Goal: Information Seeking & Learning: Stay updated

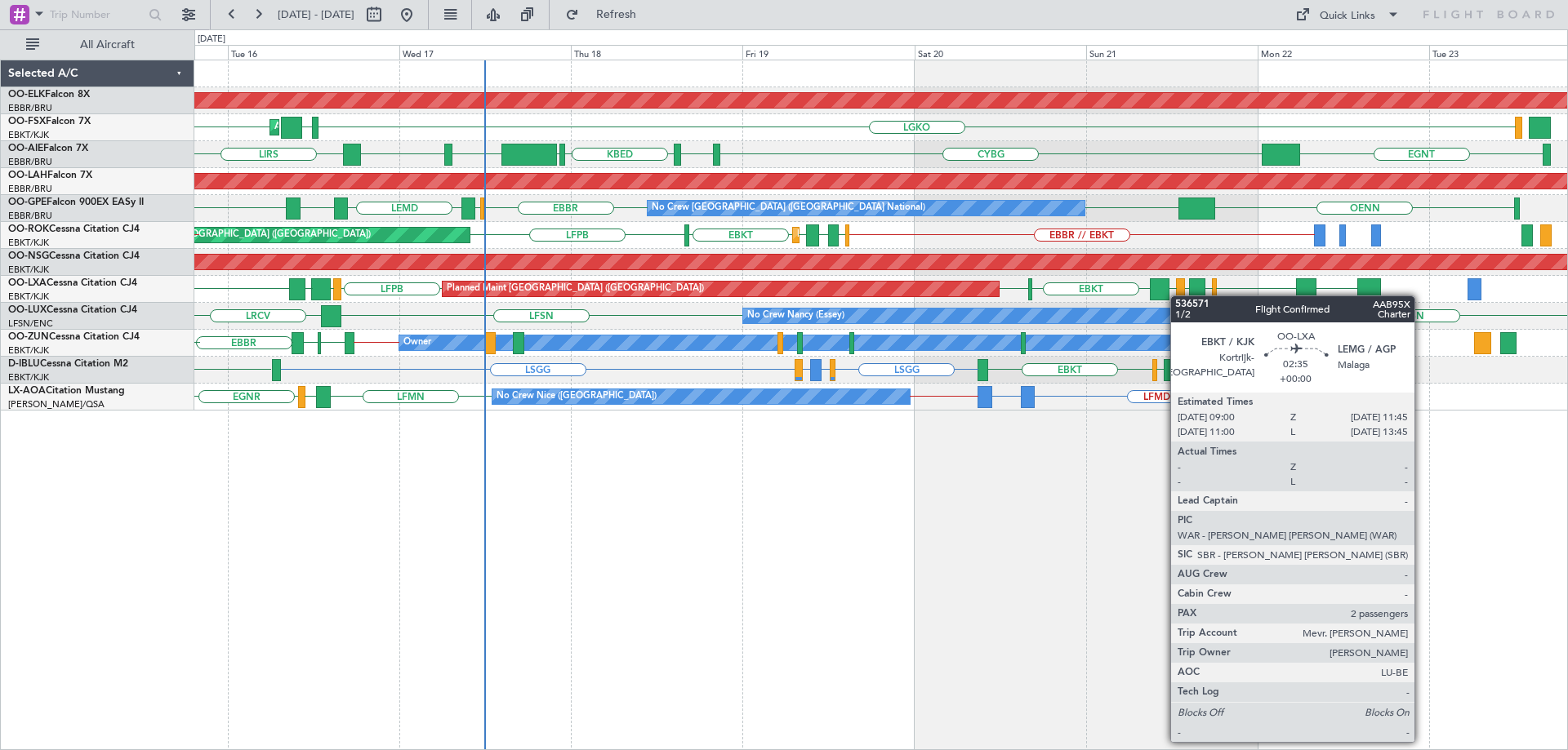
click at [1170, 296] on div at bounding box center [1160, 290] width 21 height 22
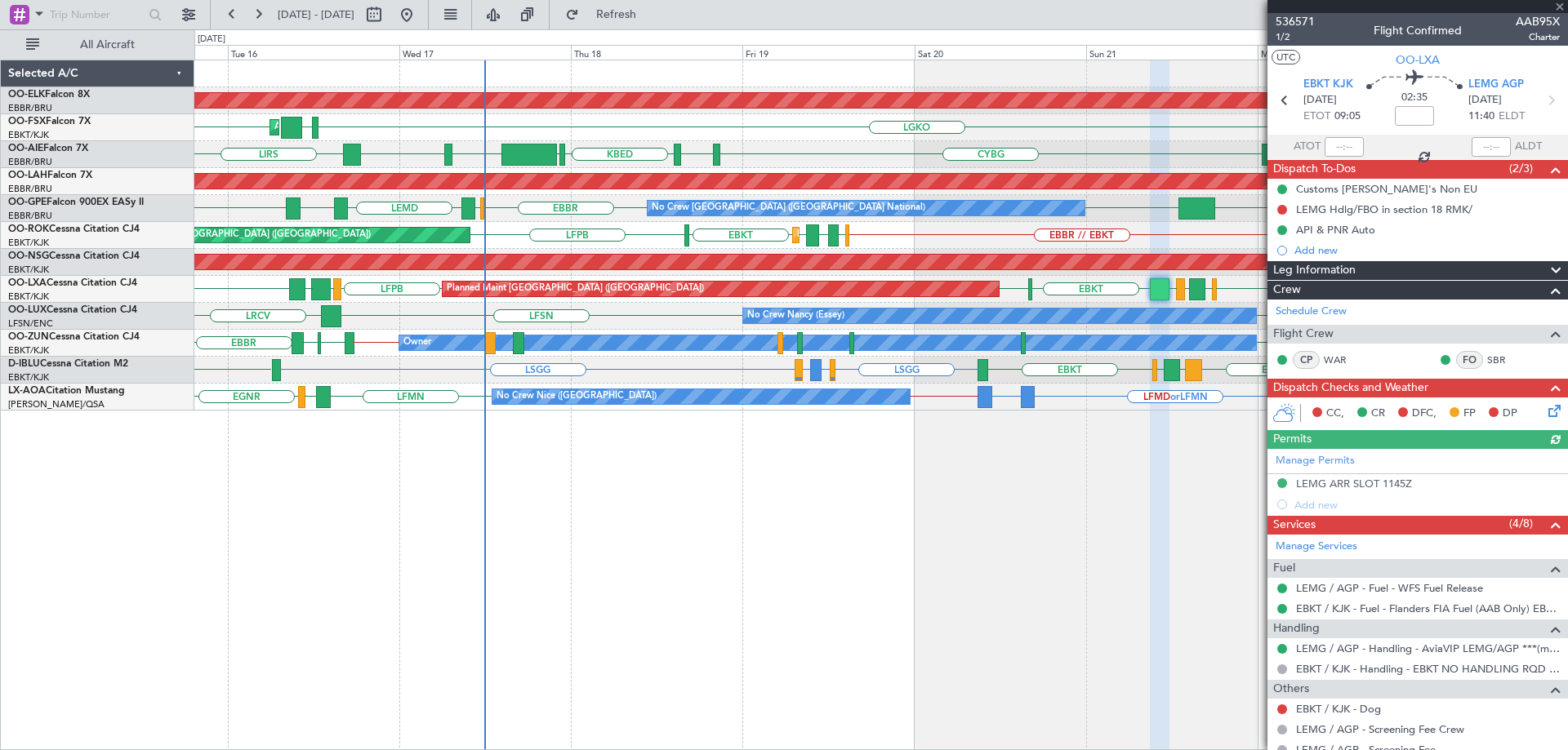
click at [1563, 3] on div at bounding box center [1417, 7] width 301 height 13
click at [1561, 7] on span at bounding box center [1561, 7] width 17 height 15
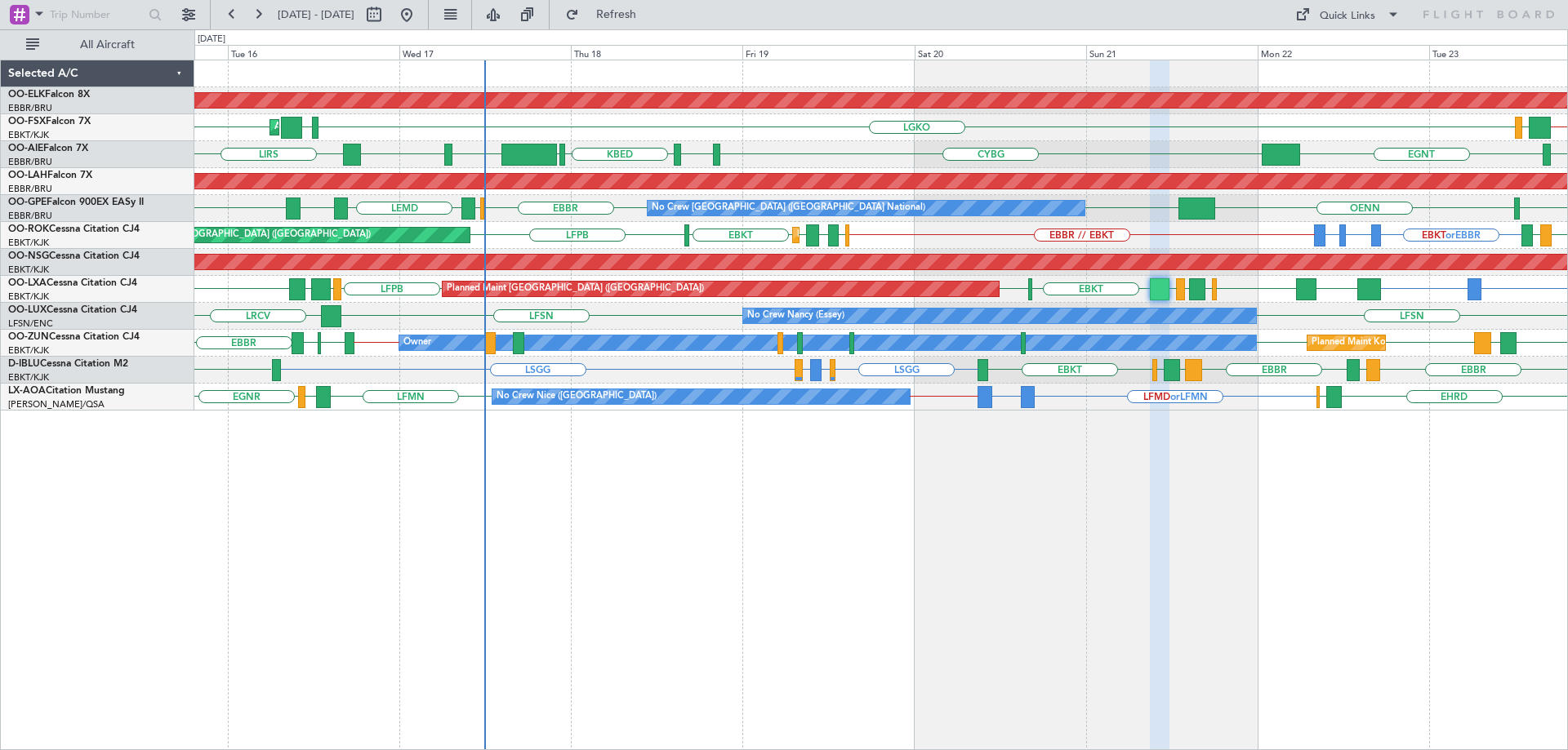
type input "0"
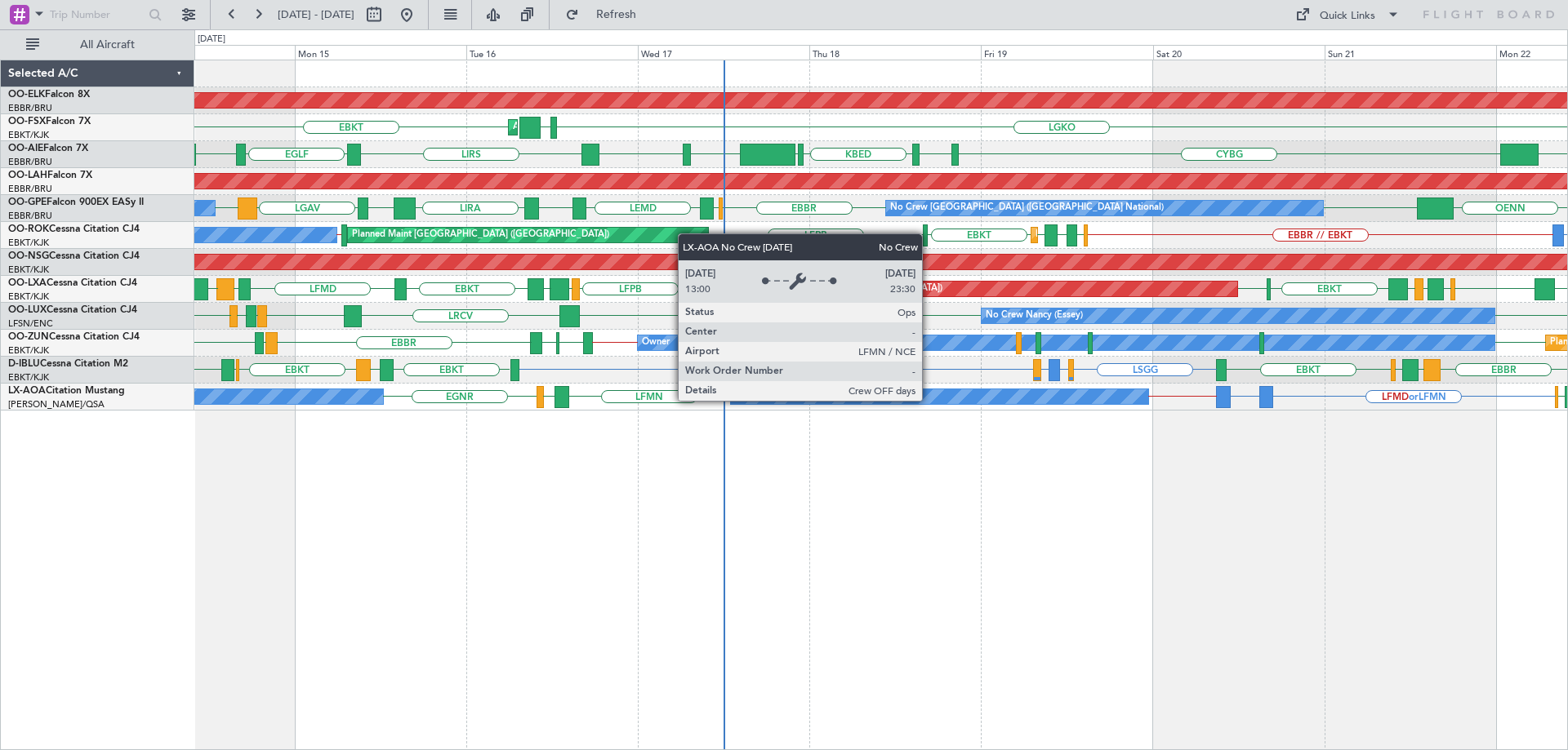
click at [929, 400] on div "No Crew Nice ([GEOGRAPHIC_DATA])" at bounding box center [939, 397] width 417 height 15
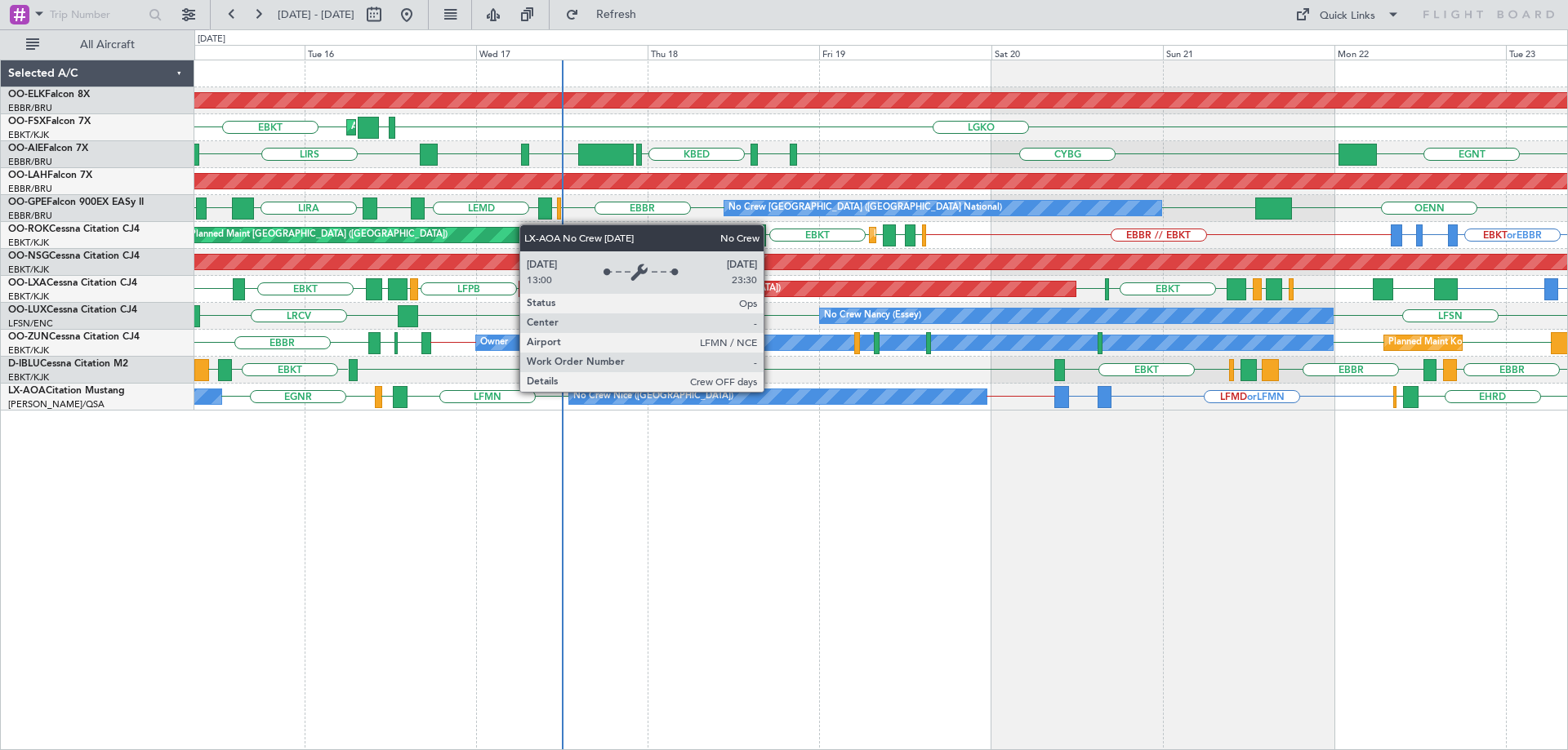
click at [771, 391] on div "No Crew Nice ([GEOGRAPHIC_DATA])" at bounding box center [778, 397] width 417 height 15
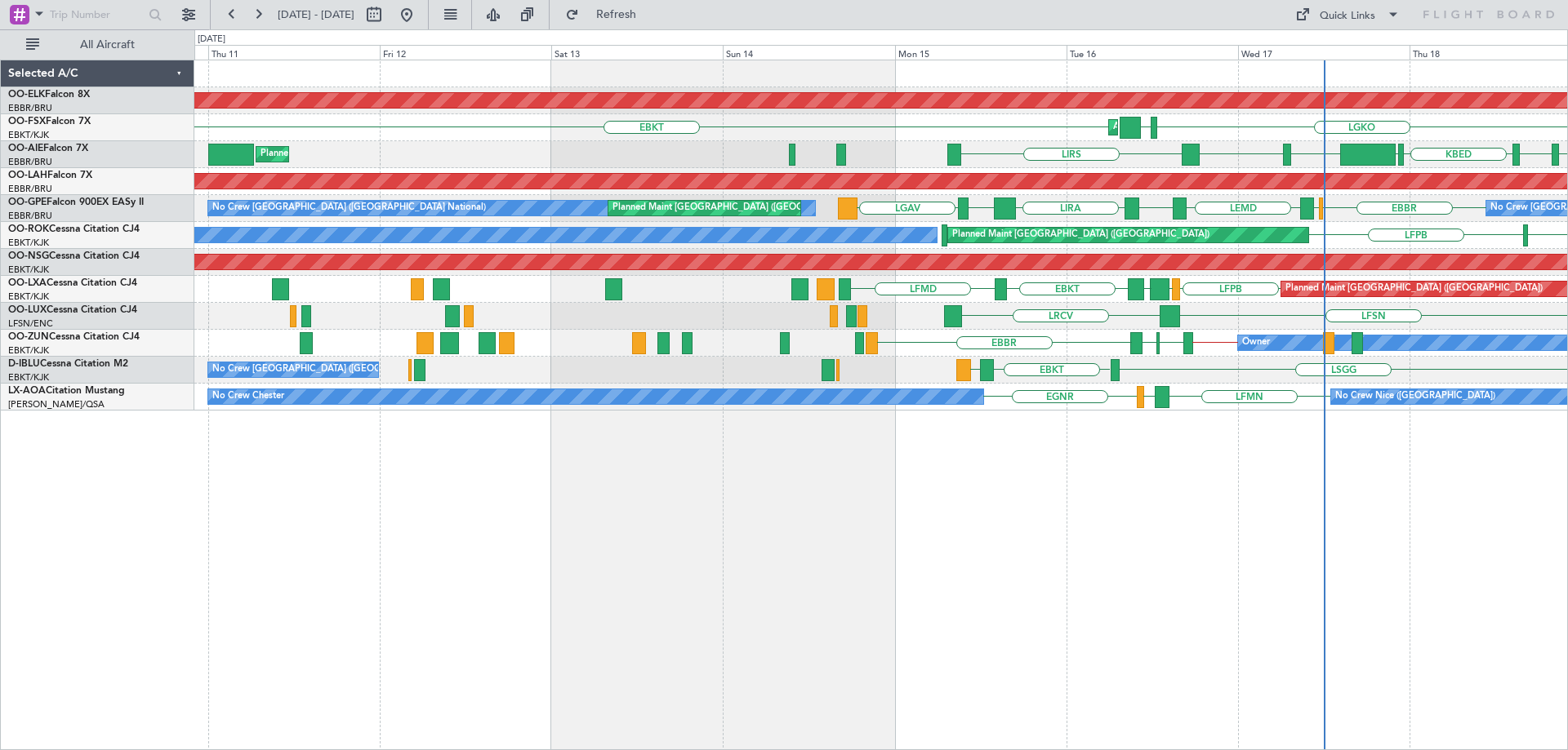
click at [1155, 316] on div "Planned Maint Kortrijk-[GEOGRAPHIC_DATA] EBKT LGKO LGAV LGAV AOG Maint [GEOGRAP…" at bounding box center [880, 236] width 1373 height 350
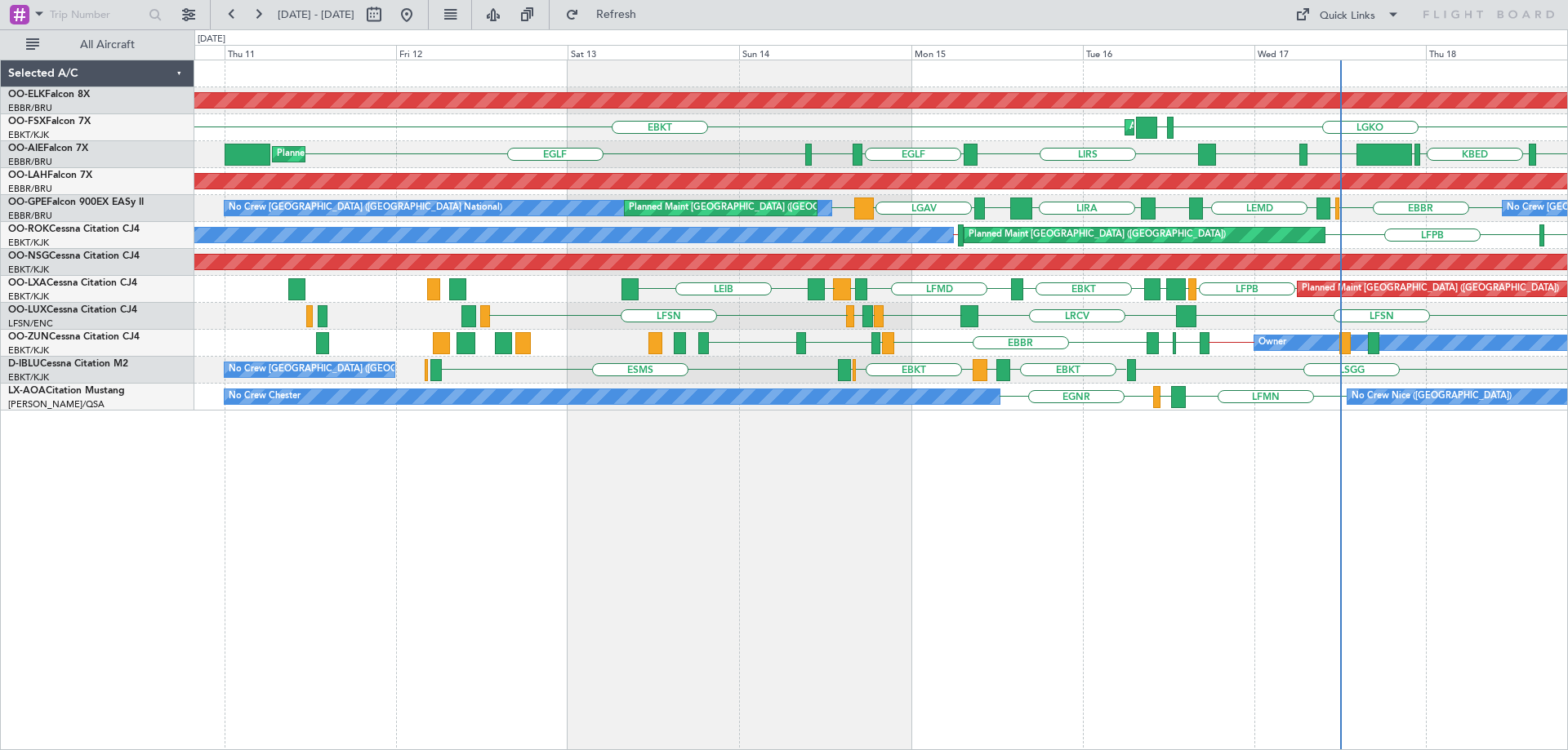
click at [694, 286] on div "Planned Maint [GEOGRAPHIC_DATA] ([GEOGRAPHIC_DATA]) [PERSON_NAME] LFPB [GEOGRAP…" at bounding box center [880, 290] width 1373 height 27
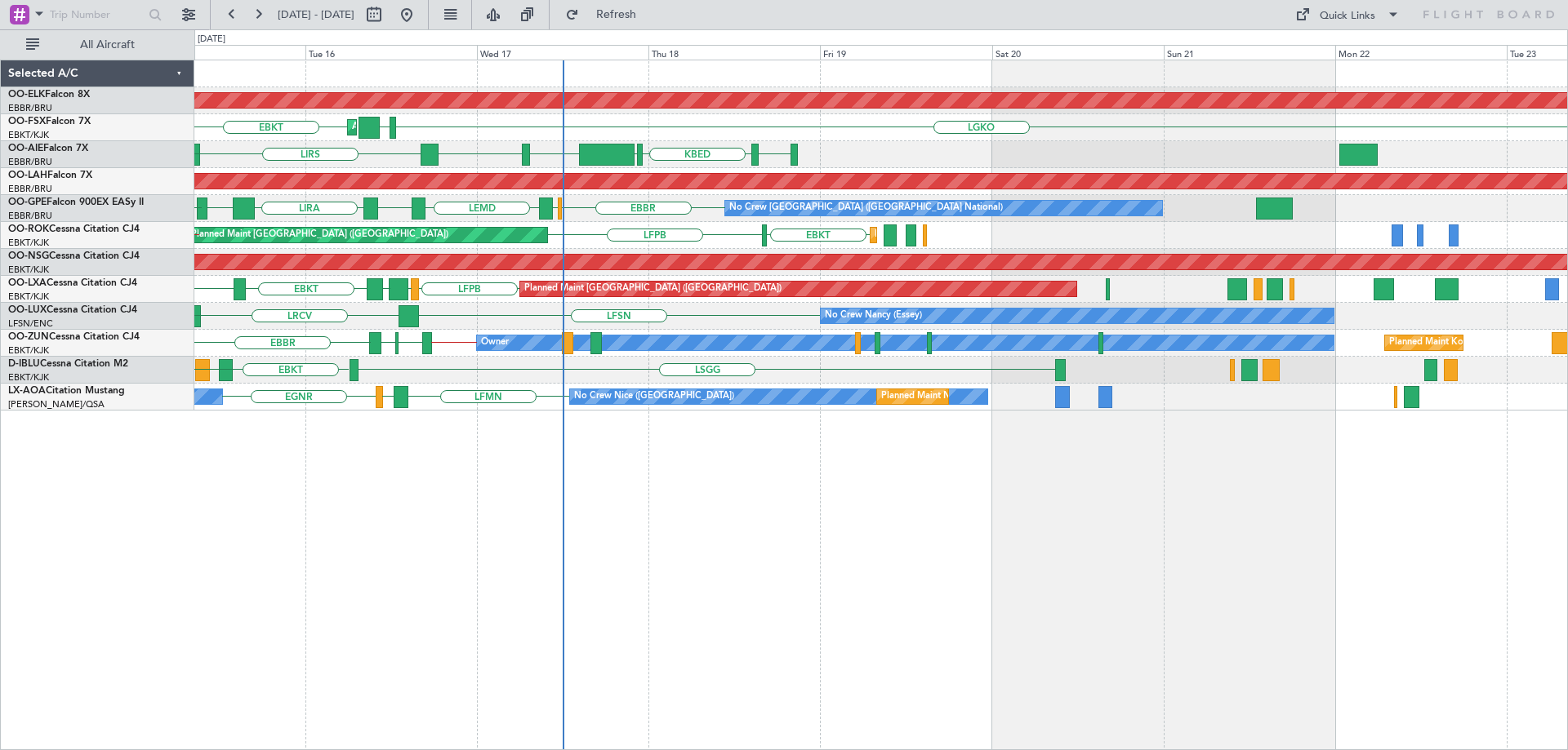
click at [588, 335] on div "Planned Maint Kortrijk-[GEOGRAPHIC_DATA] AOG Maint [GEOGRAPHIC_DATA]-[GEOGRAPHI…" at bounding box center [880, 236] width 1373 height 350
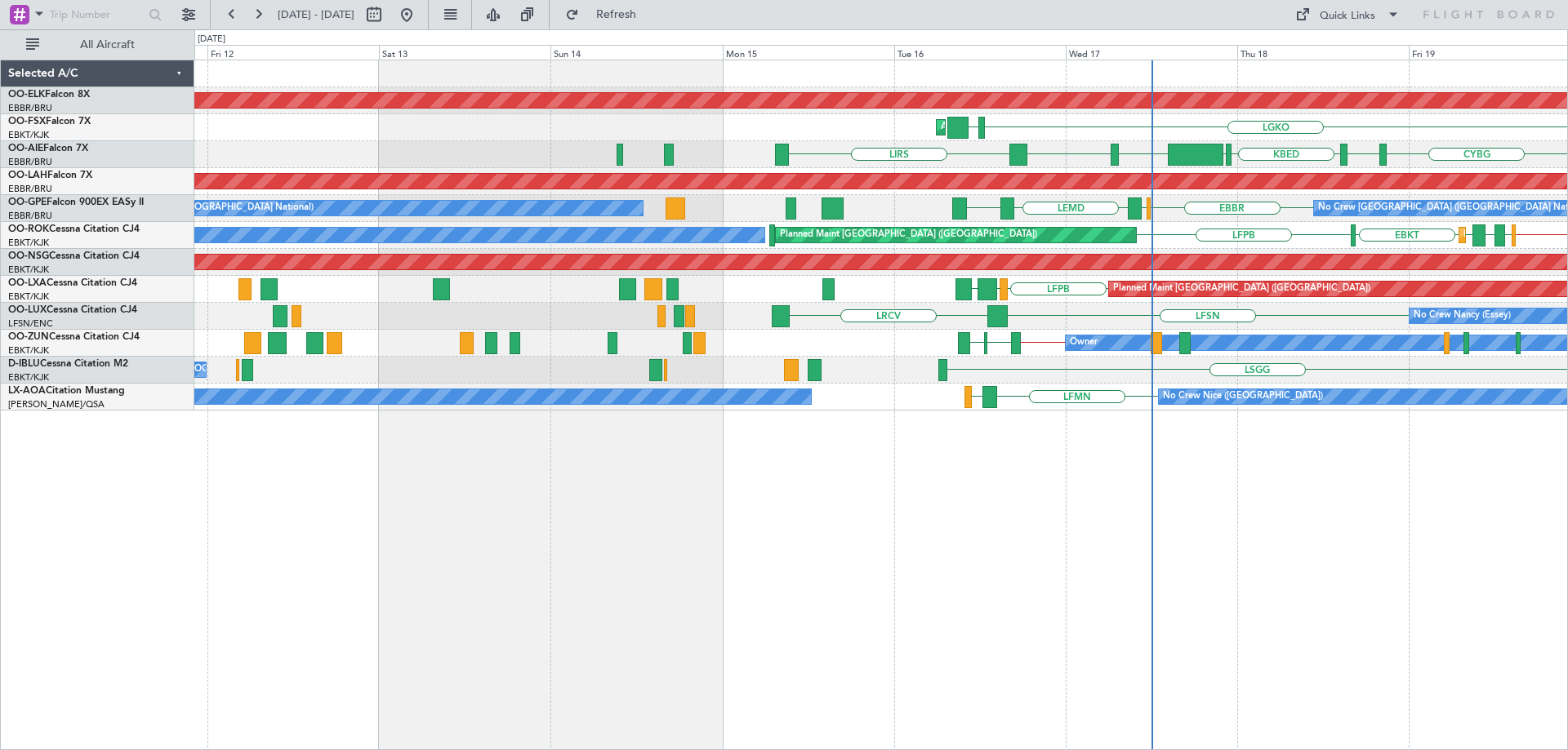
click at [1329, 279] on div "Planned Maint Kortrijk-[GEOGRAPHIC_DATA] LGKO LGAV LGAV AOG Maint [GEOGRAPHIC_D…" at bounding box center [880, 236] width 1373 height 350
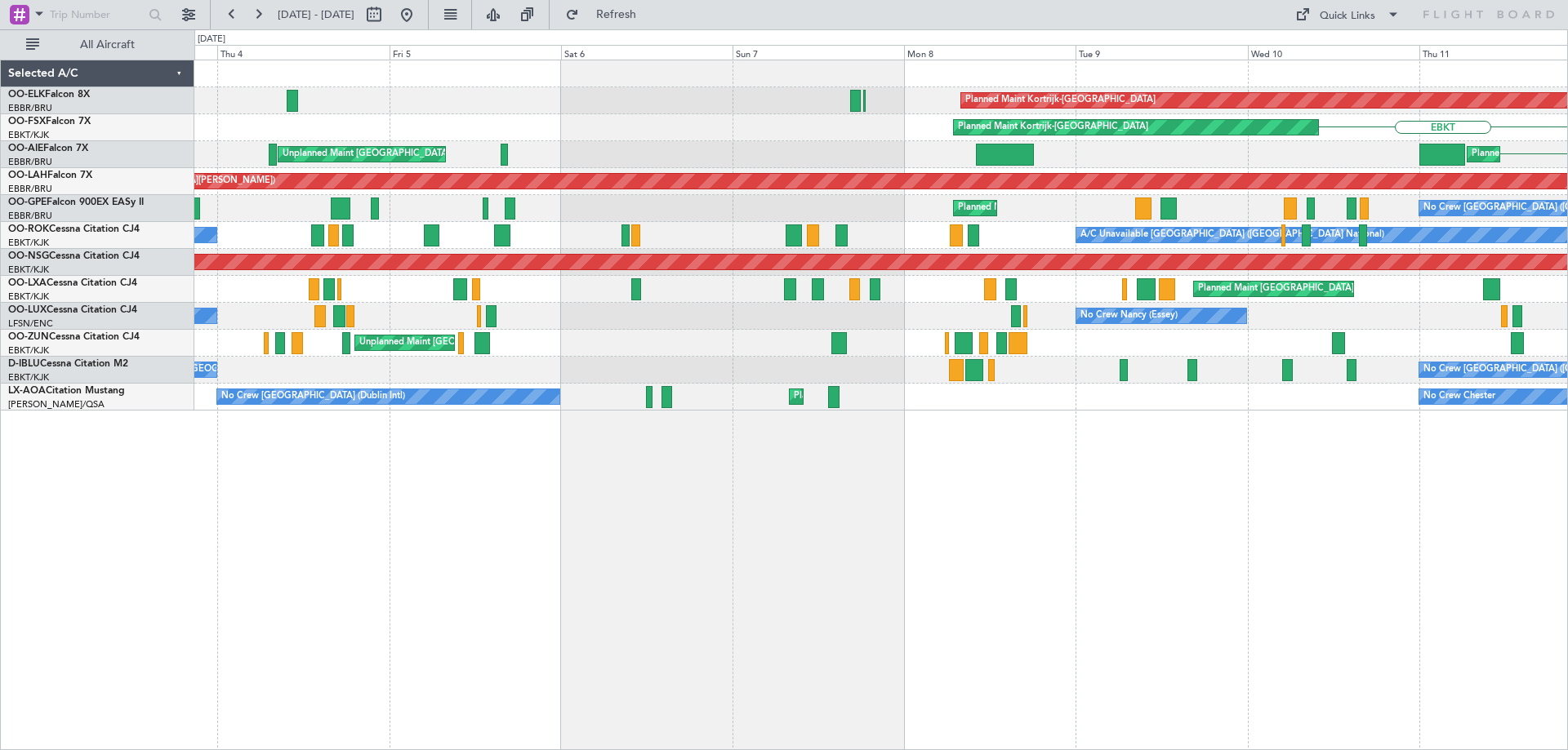
click at [495, 299] on div "Planned Maint Kortrijk-[GEOGRAPHIC_DATA] EBKT Planned Maint [GEOGRAPHIC_DATA]-[…" at bounding box center [880, 236] width 1373 height 350
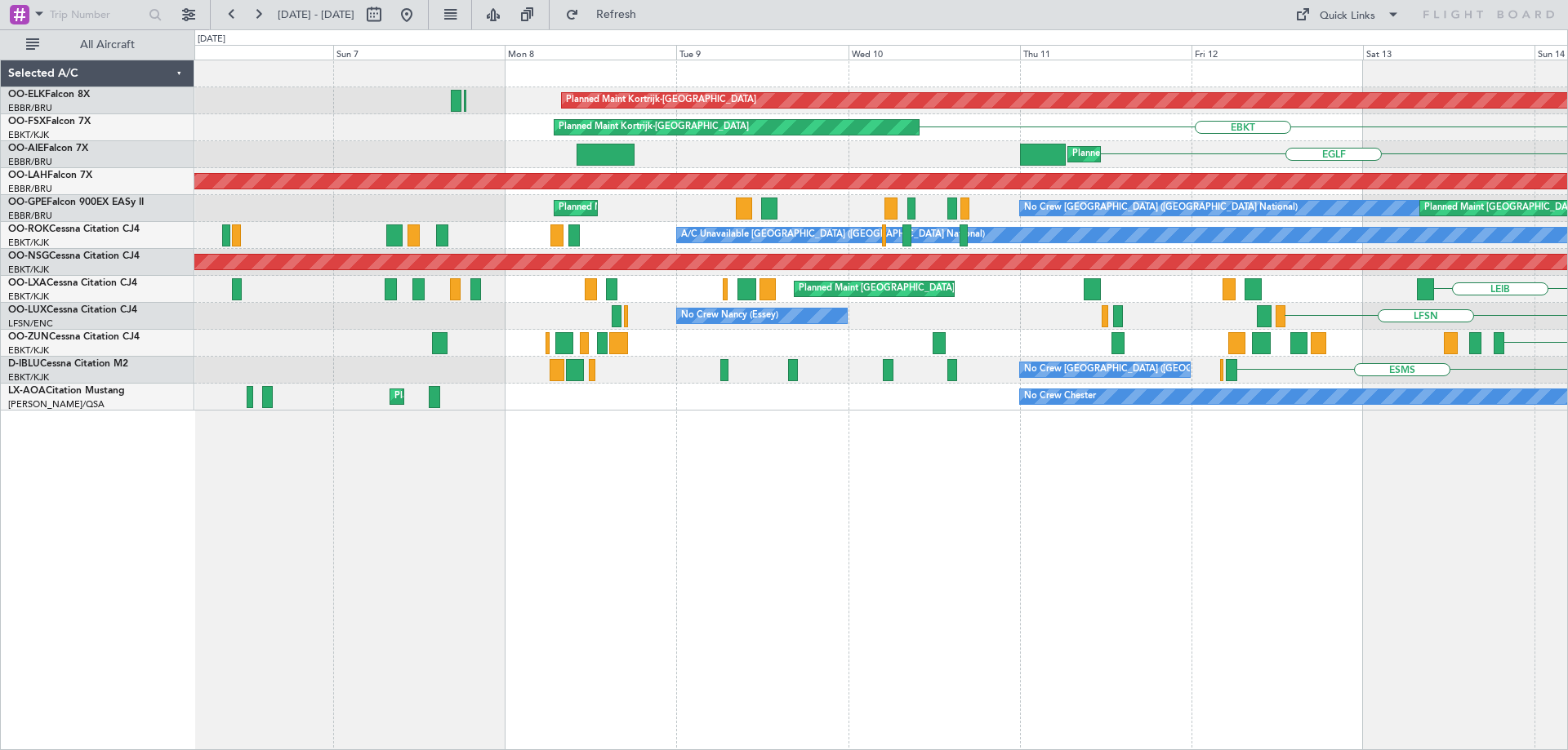
click at [654, 301] on div "Planned Maint [GEOGRAPHIC_DATA] ([GEOGRAPHIC_DATA] National) [PERSON_NAME] [GEO…" at bounding box center [880, 290] width 1373 height 27
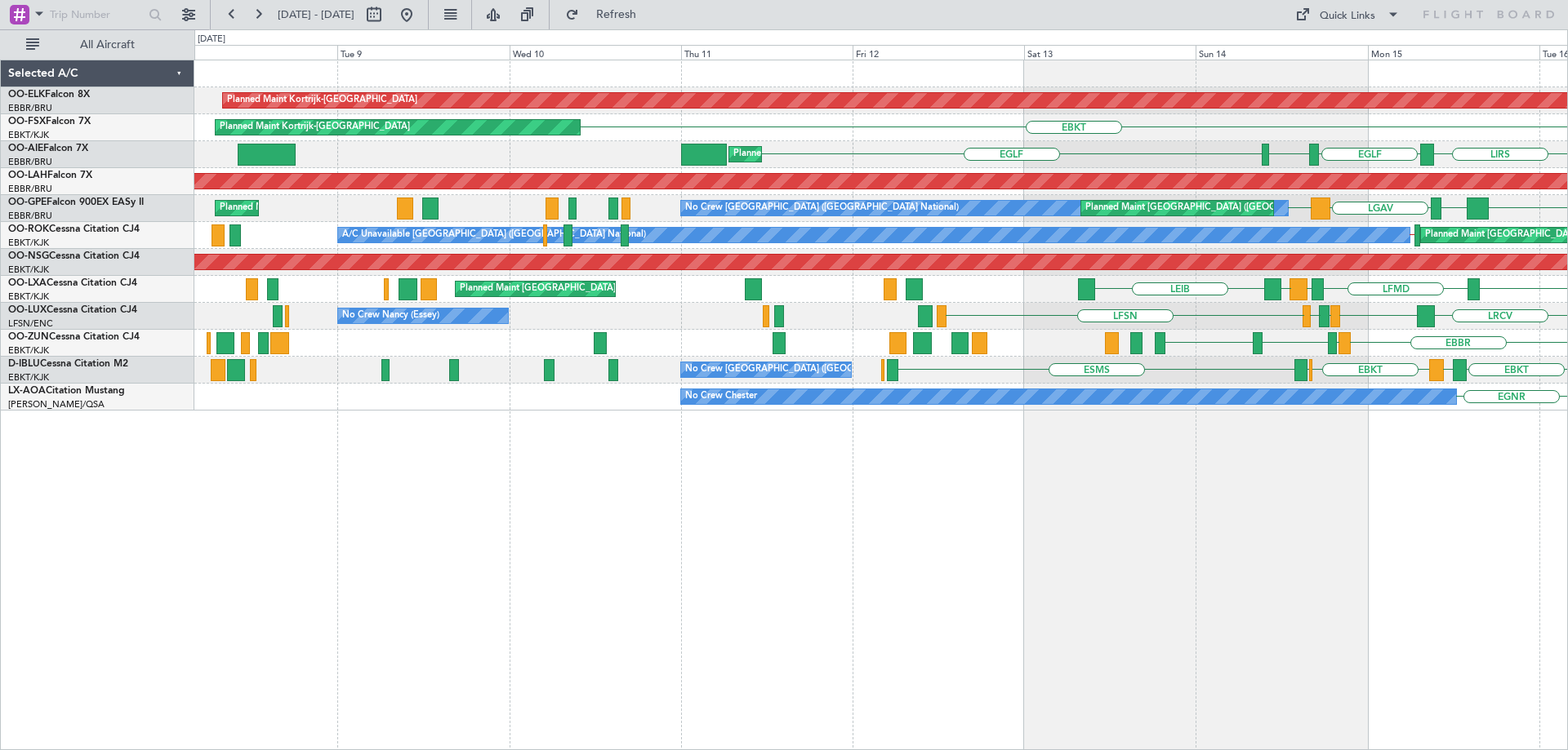
click at [729, 300] on div "Planned Maint [GEOGRAPHIC_DATA] ([GEOGRAPHIC_DATA] National) [PERSON_NAME] [GEO…" at bounding box center [880, 290] width 1373 height 27
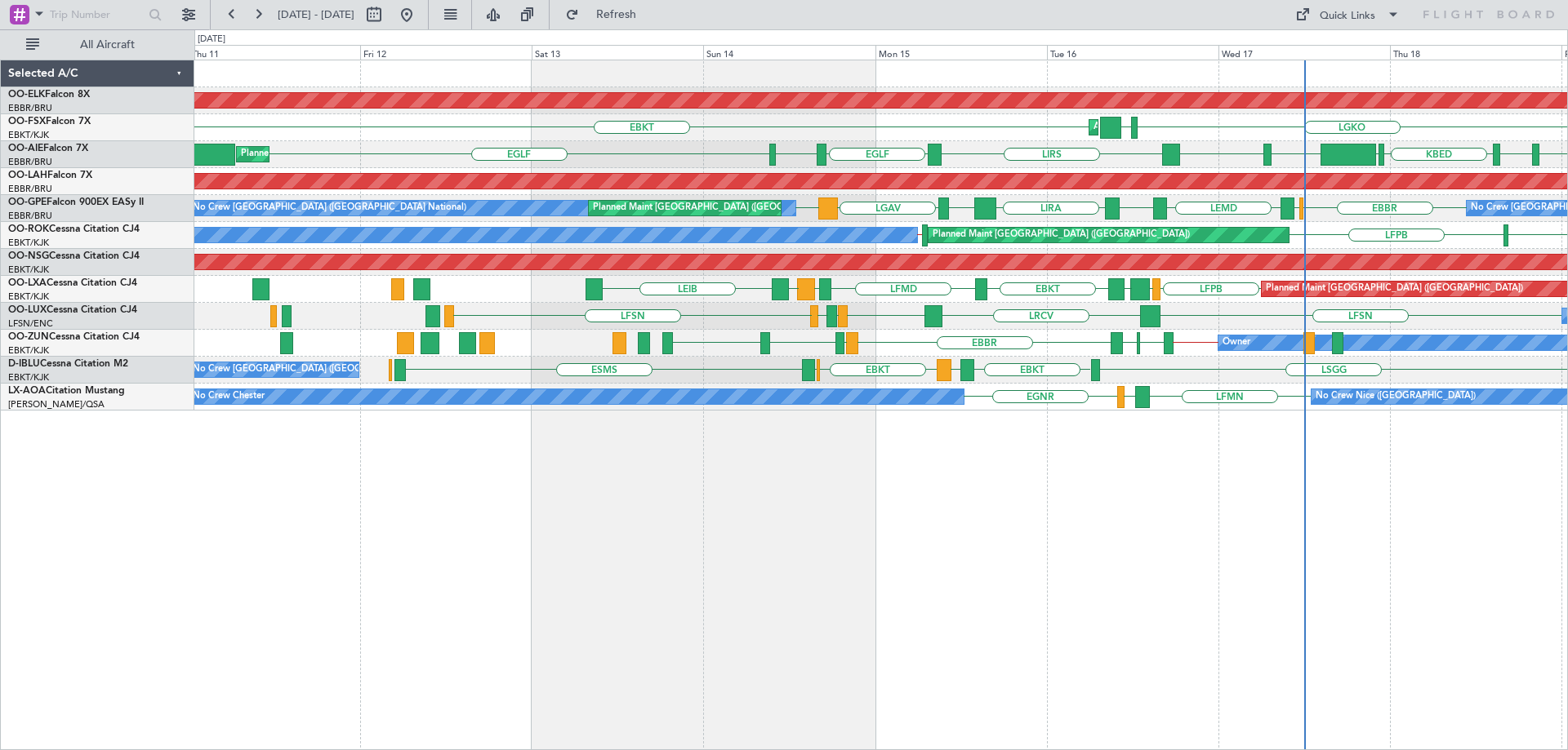
click at [704, 290] on div "[PERSON_NAME] [GEOGRAPHIC_DATA] [PERSON_NAME] LFMD EBKT LEPA [GEOGRAPHIC_DATA] …" at bounding box center [880, 290] width 1373 height 27
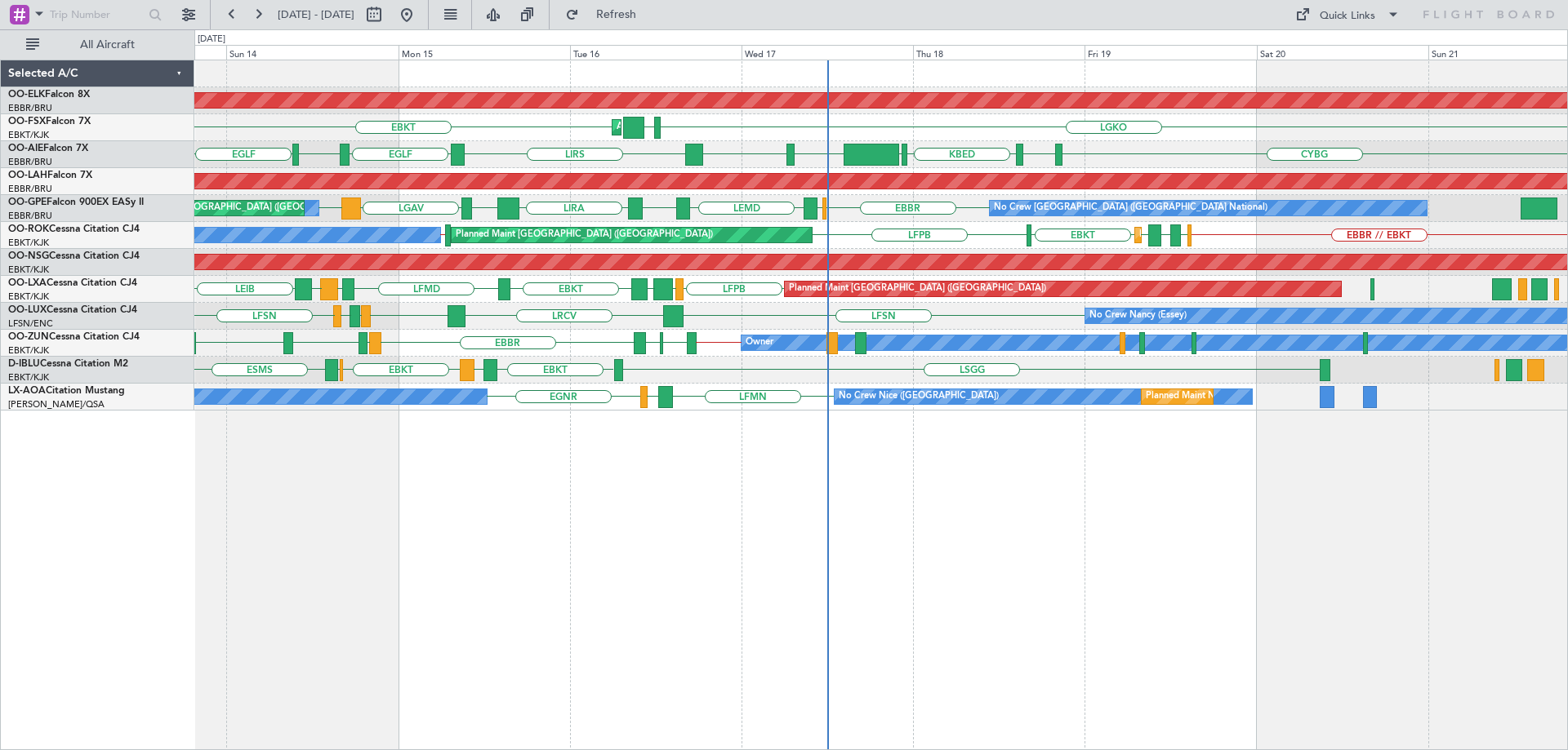
click at [785, 286] on div "Planned Maint [GEOGRAPHIC_DATA] ([GEOGRAPHIC_DATA])" at bounding box center [1063, 289] width 557 height 15
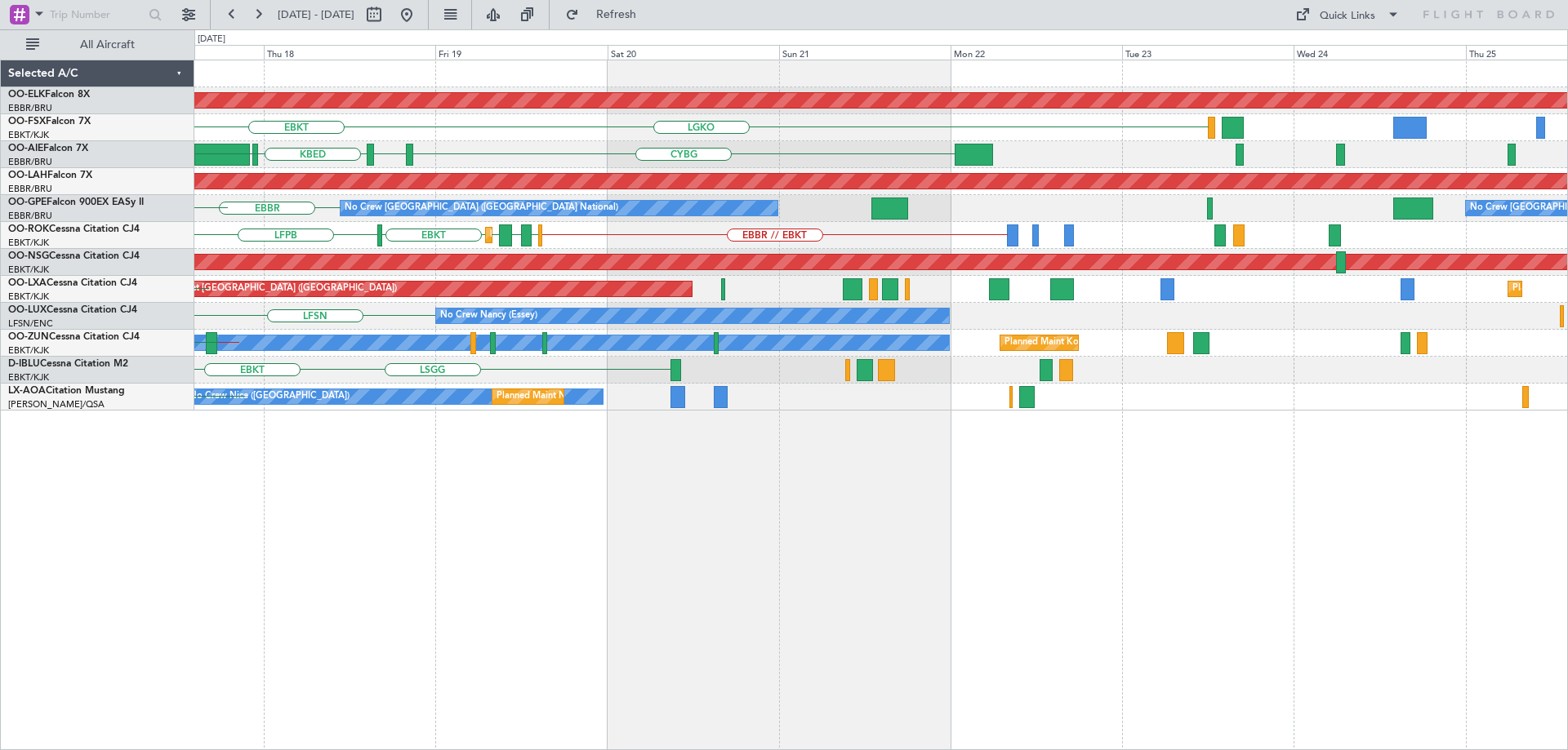
click at [562, 292] on div "Planned Maint [GEOGRAPHIC_DATA] ([GEOGRAPHIC_DATA]) Planned Maint [GEOGRAPHIC_D…" at bounding box center [880, 290] width 1373 height 27
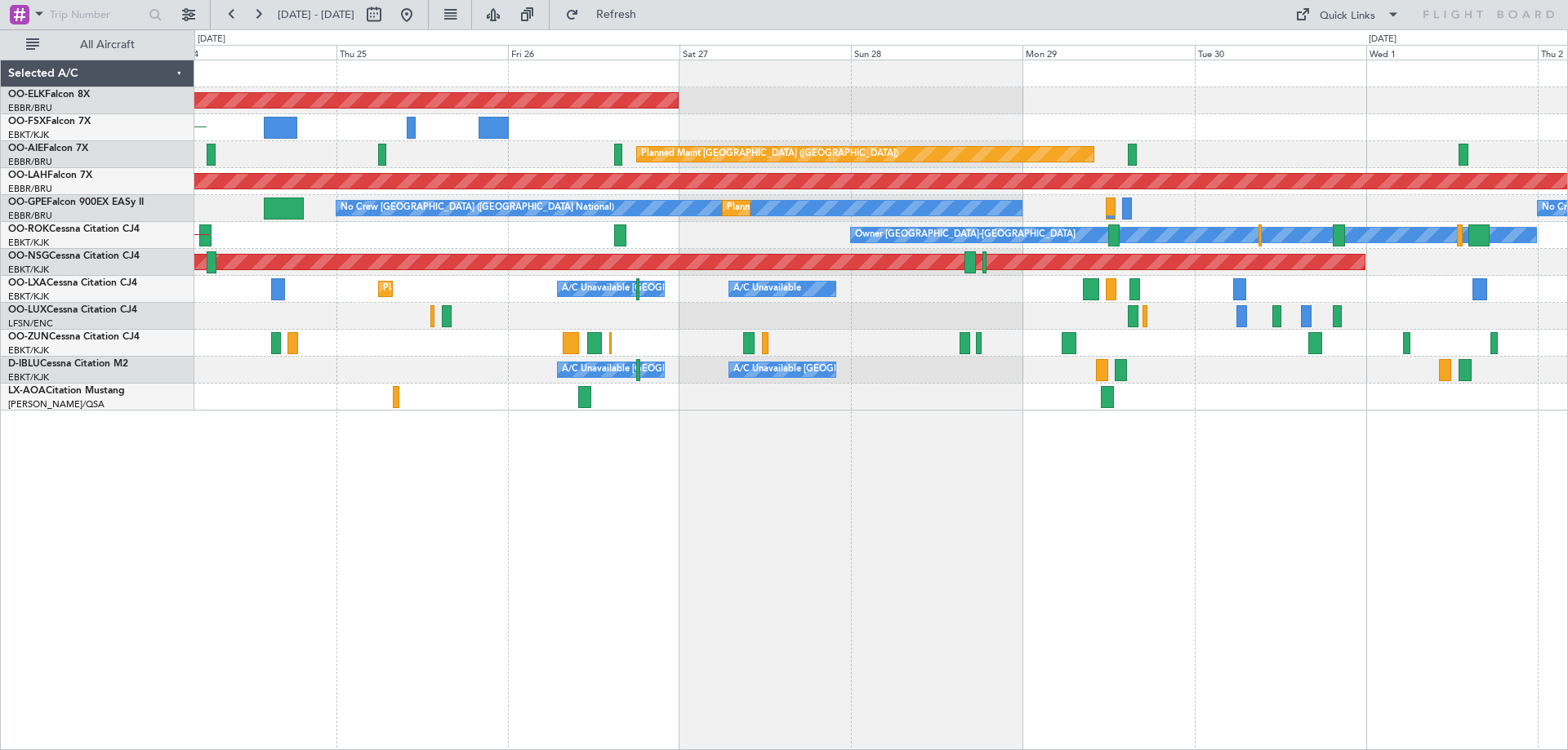
click at [461, 308] on div at bounding box center [880, 316] width 1373 height 27
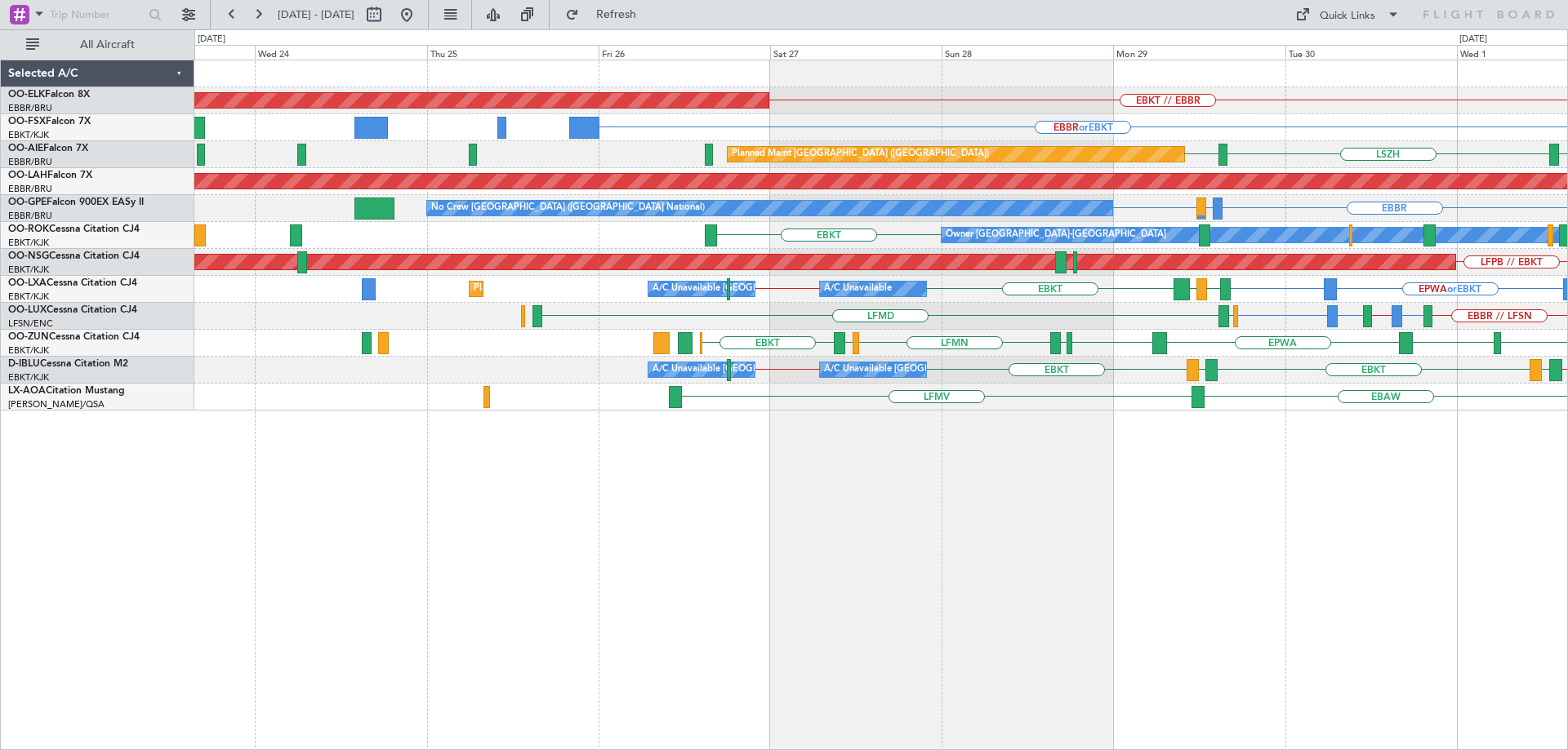
click at [1157, 316] on div "EBBR // LFSN LFSN or LIME LIME // LEBL LEBL or LFSN LFSN LFMD ELLX LIMC or EBBR…" at bounding box center [880, 316] width 1373 height 27
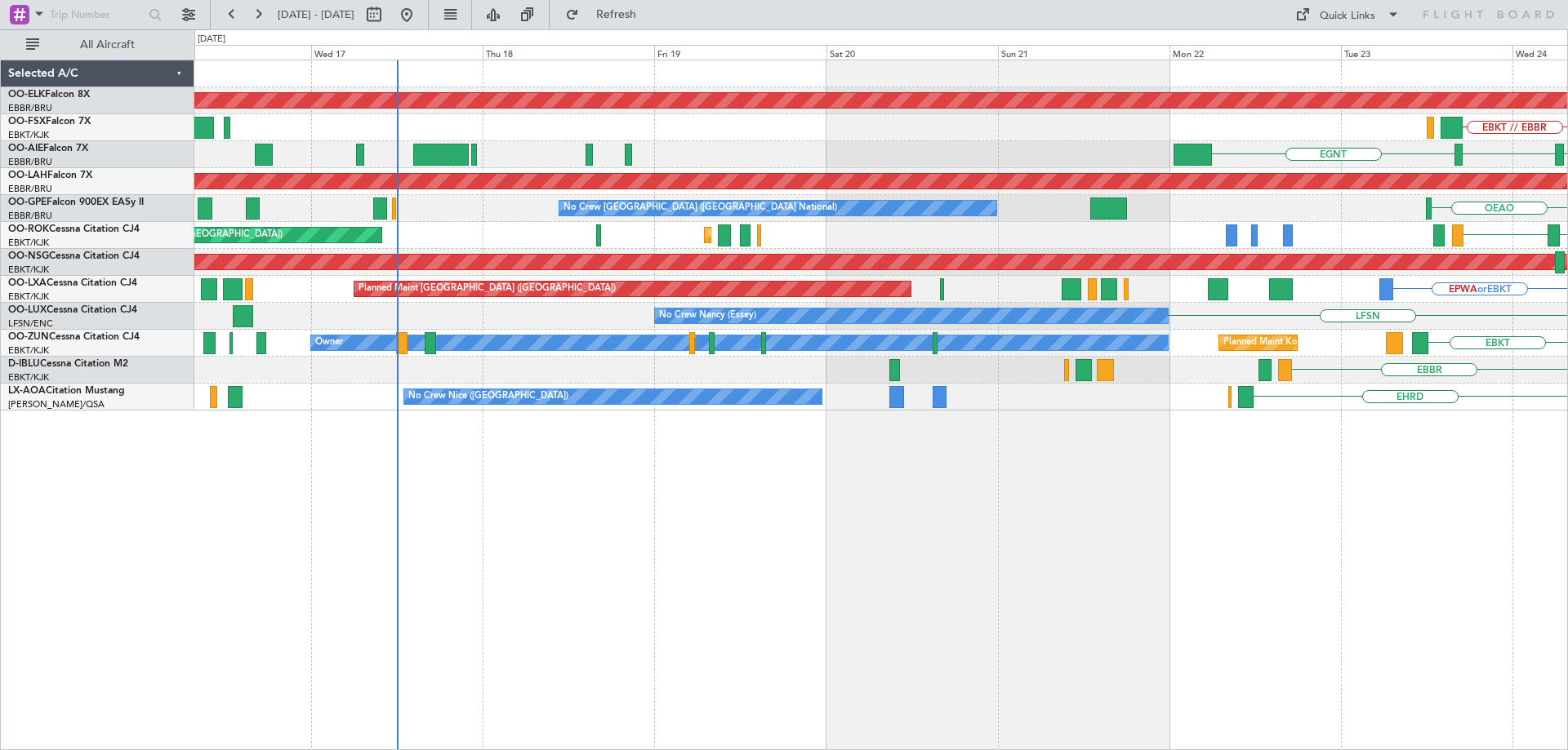
click at [1299, 321] on div "LFSN No Crew [PERSON_NAME] ([PERSON_NAME]) ELLX LFMD" at bounding box center [880, 316] width 1373 height 27
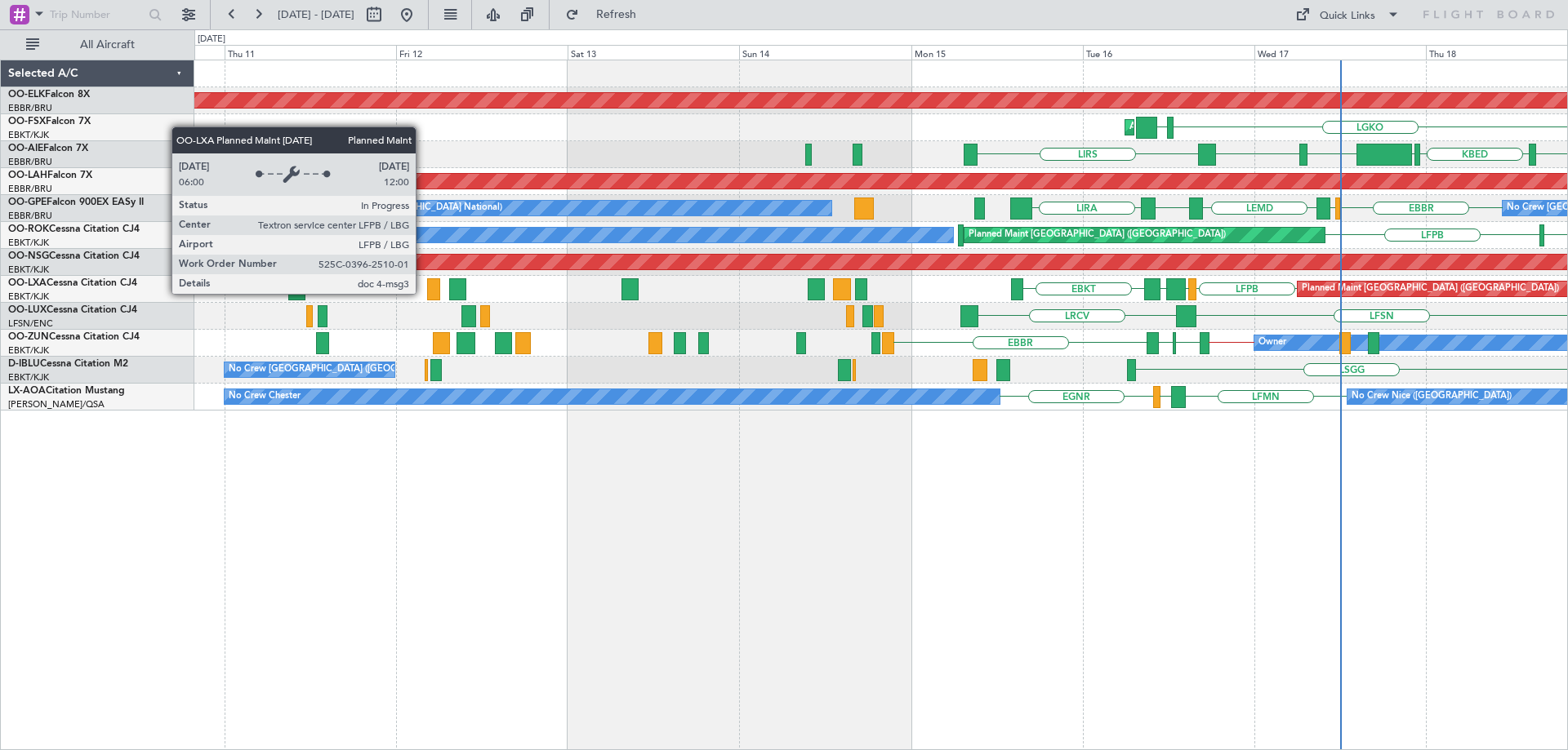
click at [1362, 287] on div "Planned Maint [GEOGRAPHIC_DATA] ([GEOGRAPHIC_DATA])" at bounding box center [1431, 289] width 257 height 24
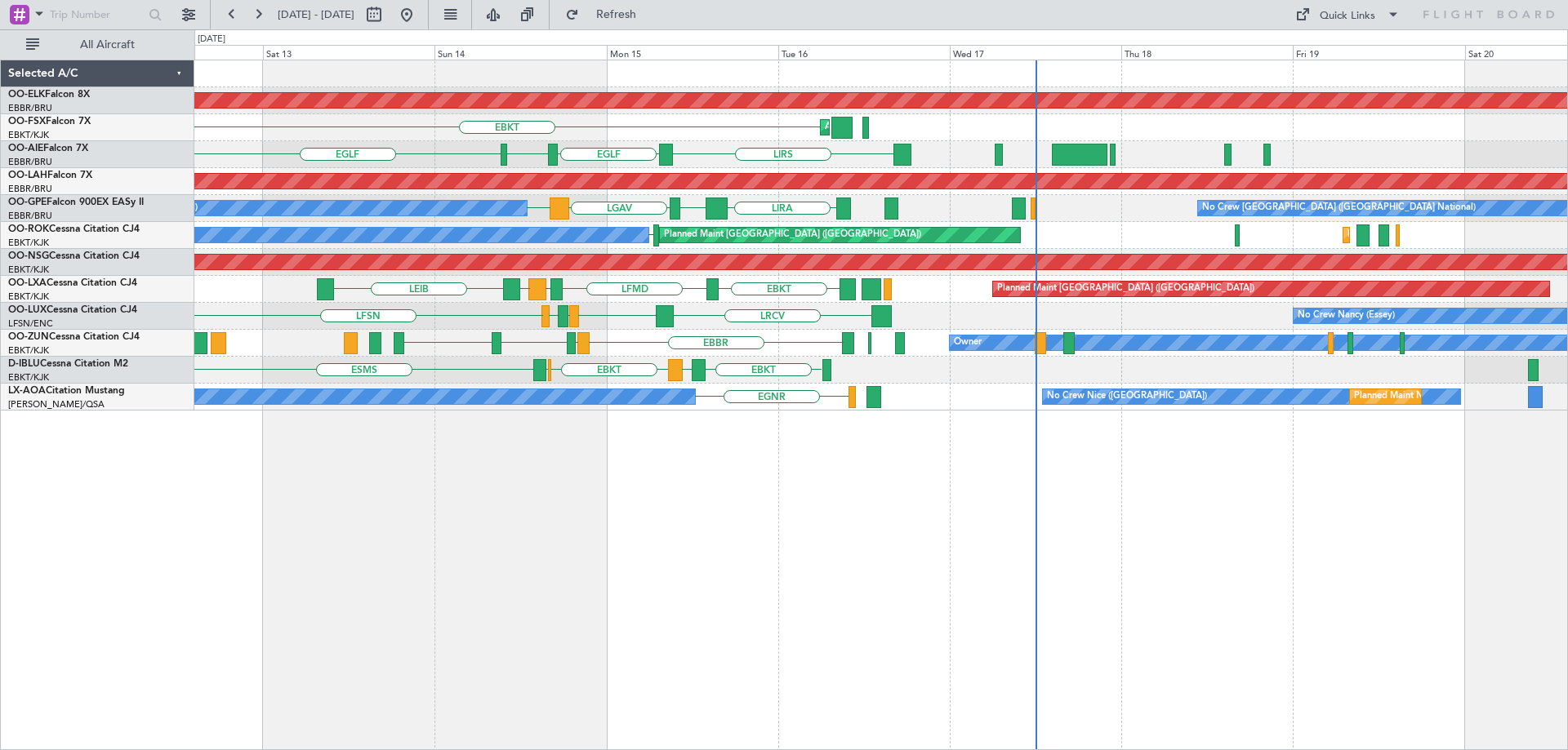
click at [303, 323] on div "Planned Maint Kortrijk-[GEOGRAPHIC_DATA] EBKT AOG Maint [GEOGRAPHIC_DATA]-[GEOG…" at bounding box center [880, 236] width 1373 height 350
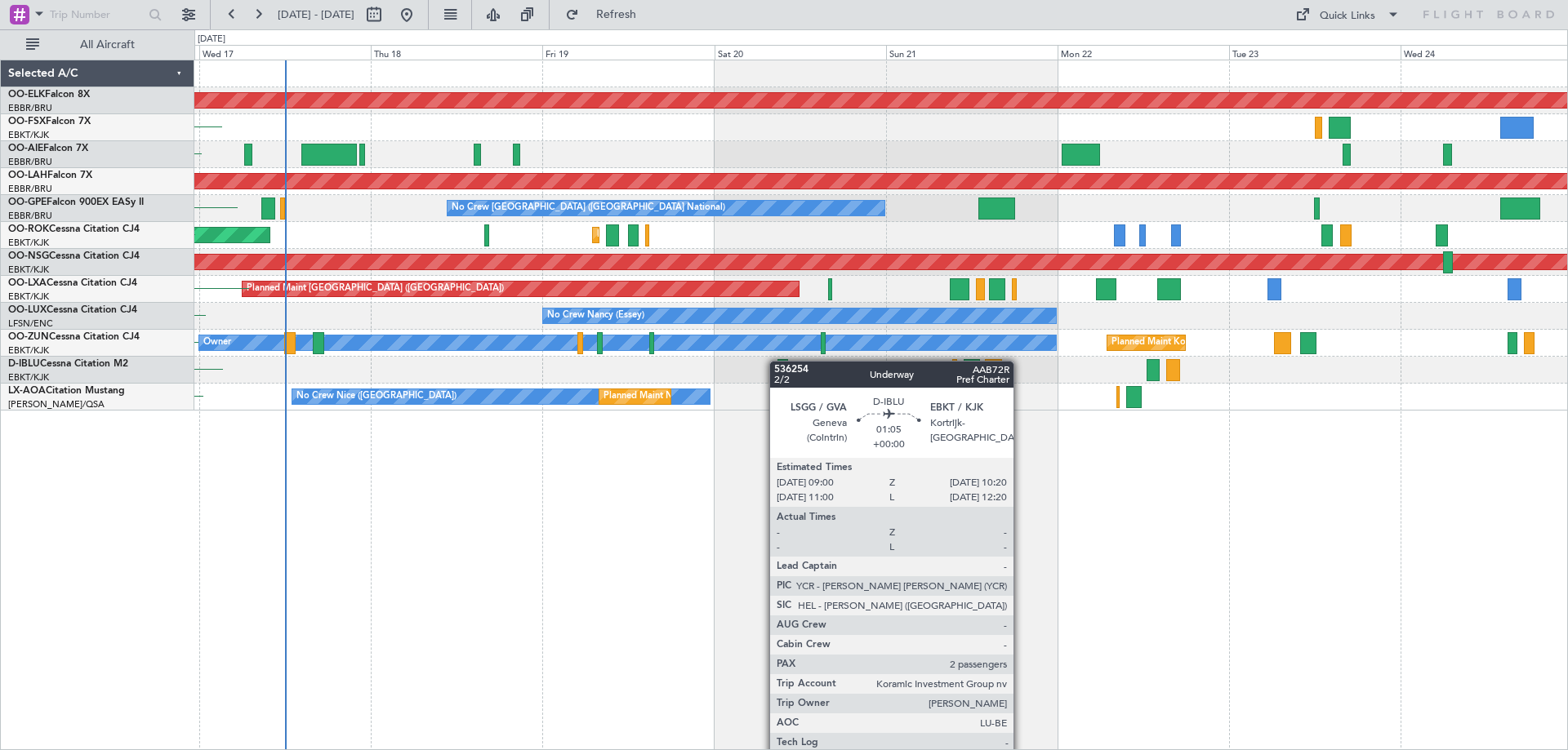
click at [778, 361] on div "Planned Maint Kortrijk-[GEOGRAPHIC_DATA] AOG Maint [GEOGRAPHIC_DATA]-[GEOGRAPHI…" at bounding box center [880, 236] width 1373 height 350
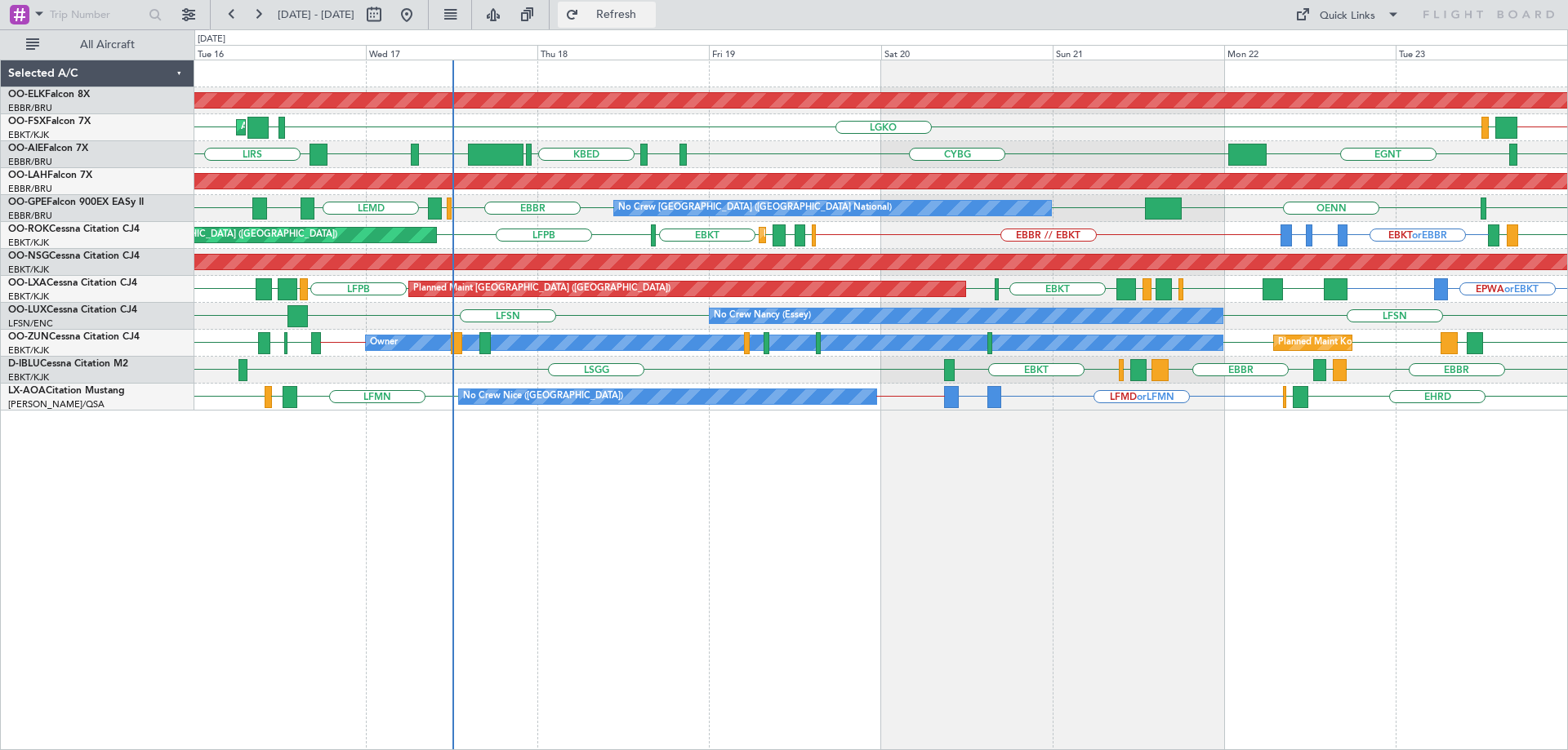
click at [651, 21] on span "Refresh" at bounding box center [616, 15] width 68 height 12
